Goal: Task Accomplishment & Management: Manage account settings

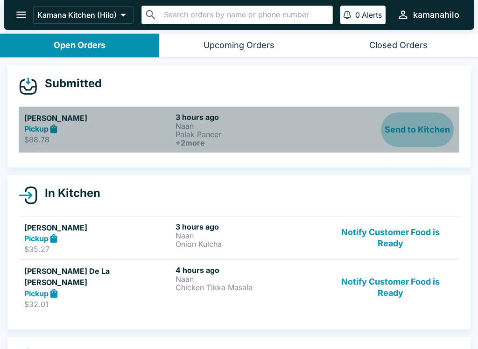
click at [421, 132] on button "Send to Kitchen" at bounding box center [417, 129] width 73 height 35
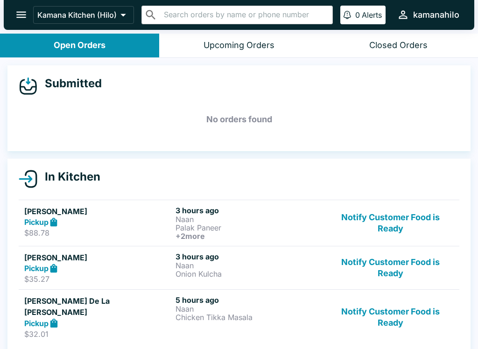
click at [403, 318] on button "Notify Customer Food is Ready" at bounding box center [390, 316] width 126 height 43
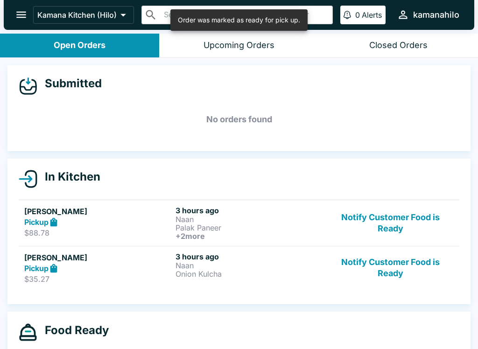
click at [393, 266] on button "Notify Customer Food is Ready" at bounding box center [390, 268] width 126 height 32
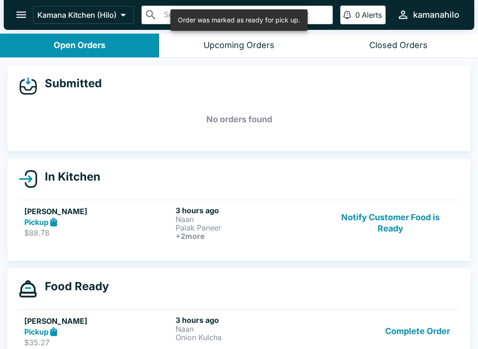
click at [416, 330] on button "Complete Order" at bounding box center [417, 331] width 72 height 32
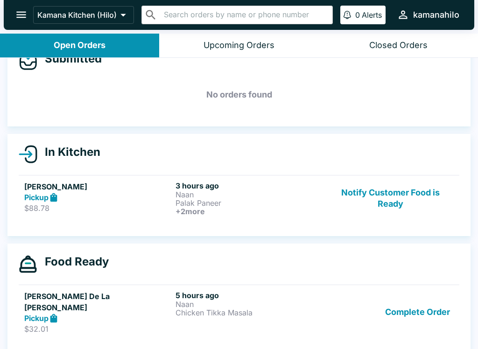
scroll to position [1, 0]
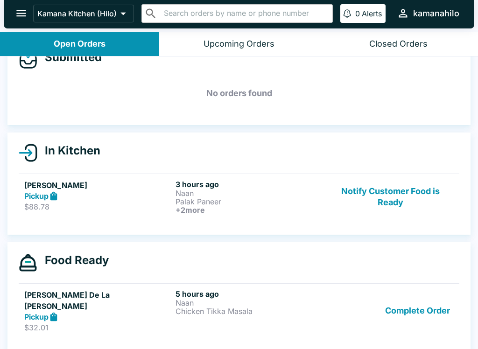
click at [238, 318] on div "5 hours ago Naan Chicken Tikka Masala" at bounding box center [248, 310] width 147 height 43
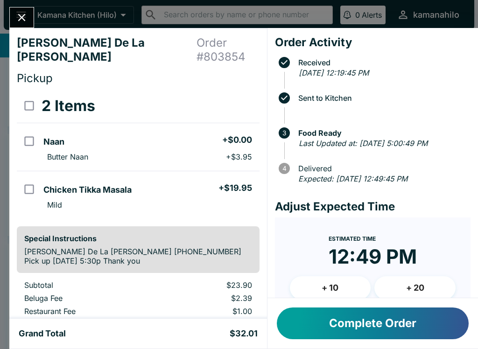
click at [19, 11] on icon "Close" at bounding box center [21, 17] width 13 height 13
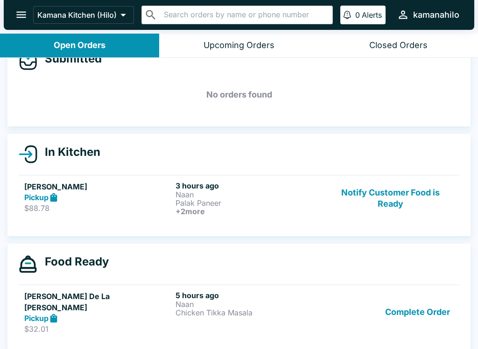
click at [103, 313] on div "Pickup" at bounding box center [97, 318] width 147 height 11
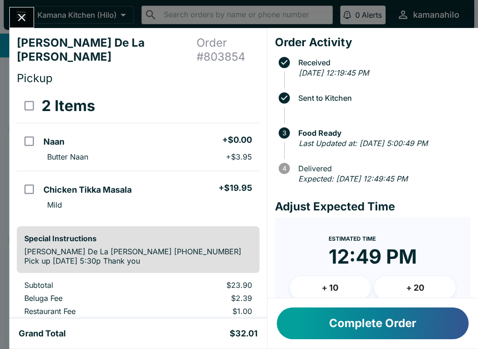
click at [14, 6] on div "[PERSON_NAME] De La [PERSON_NAME] Order # 803854 Pickup 2 Items Naan + $0.00 Bu…" at bounding box center [239, 174] width 478 height 349
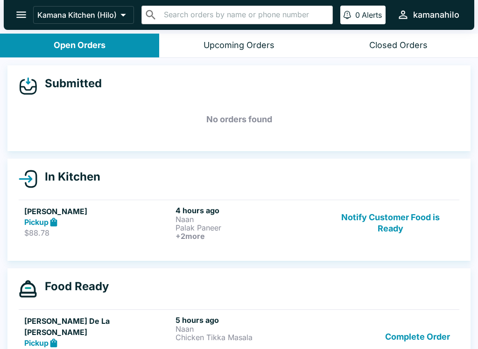
click at [429, 338] on button "Complete Order" at bounding box center [417, 336] width 72 height 43
